Goal: Communication & Community: Answer question/provide support

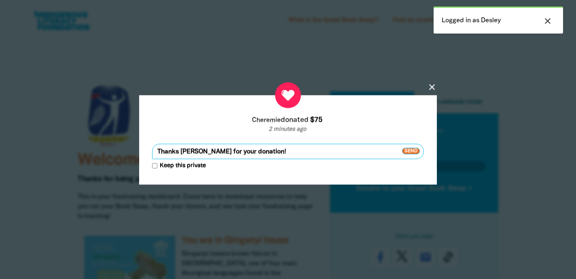
click at [418, 151] on span "Send" at bounding box center [411, 151] width 18 height 6
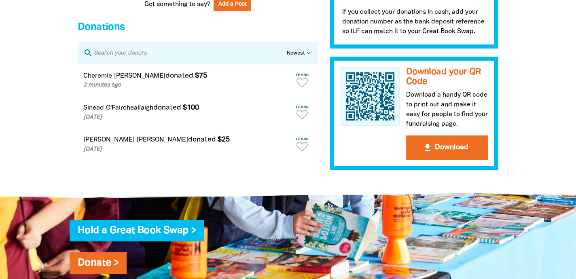
scroll to position [733, 0]
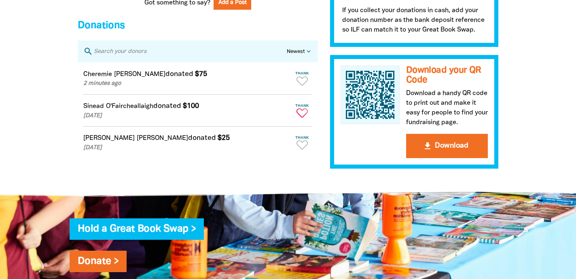
click at [304, 117] on icon "Paginated content" at bounding box center [302, 112] width 11 height 9
type textarea "Thanks Sinead for your donation!"
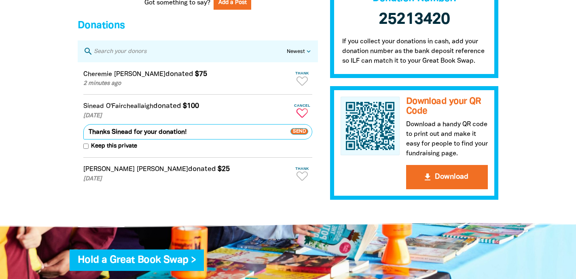
click at [301, 135] on span "Send" at bounding box center [299, 132] width 18 height 6
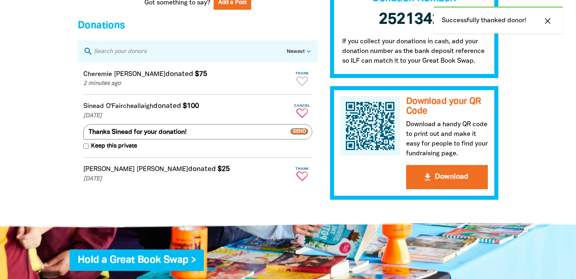
click at [303, 181] on icon "Paginated content" at bounding box center [302, 176] width 11 height 9
type textarea "Thanks [PERSON_NAME] for your donation!"
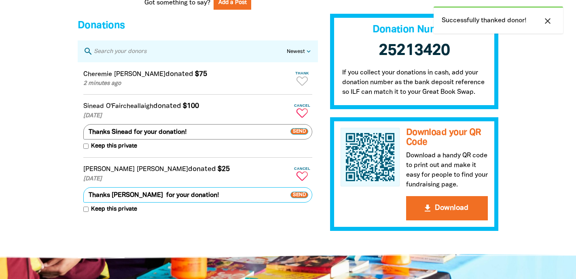
click at [300, 198] on span "Send" at bounding box center [299, 195] width 18 height 6
click at [303, 86] on icon "Paginated content" at bounding box center [302, 80] width 11 height 9
type textarea "Thanks [PERSON_NAME] for your donation!"
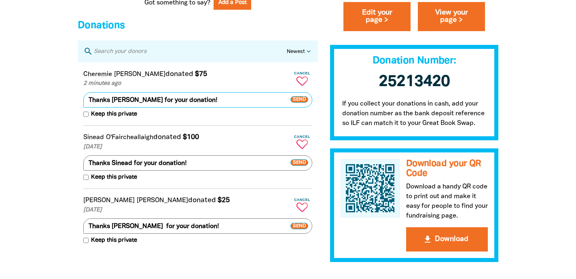
click at [302, 103] on span "Send" at bounding box center [299, 99] width 18 height 6
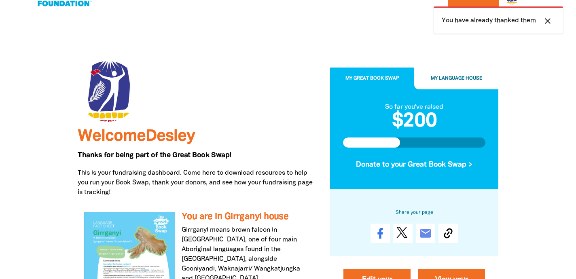
scroll to position [0, 0]
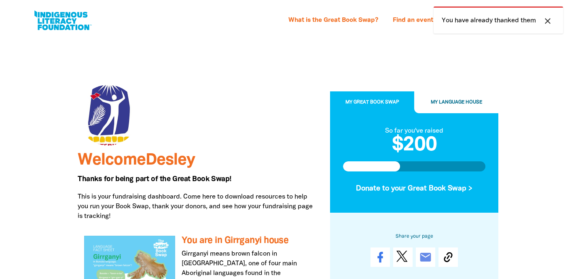
click at [548, 21] on icon "close" at bounding box center [548, 21] width 10 height 10
